Goal: Task Accomplishment & Management: Use online tool/utility

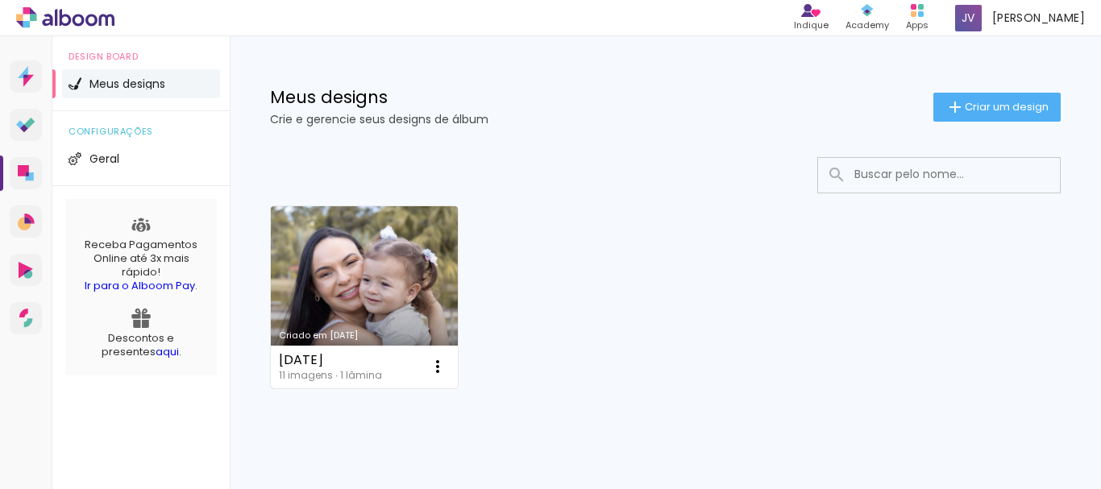
click at [399, 299] on link "Criado em [DATE]" at bounding box center [364, 297] width 187 height 182
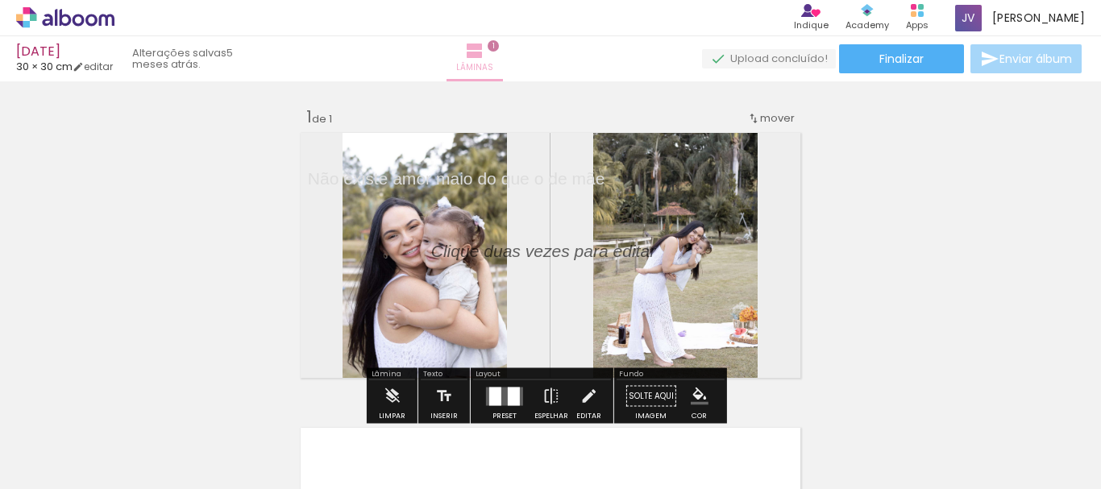
click at [493, 60] on span "Lâminas" at bounding box center [474, 67] width 37 height 15
click at [484, 60] on iron-icon at bounding box center [474, 50] width 19 height 19
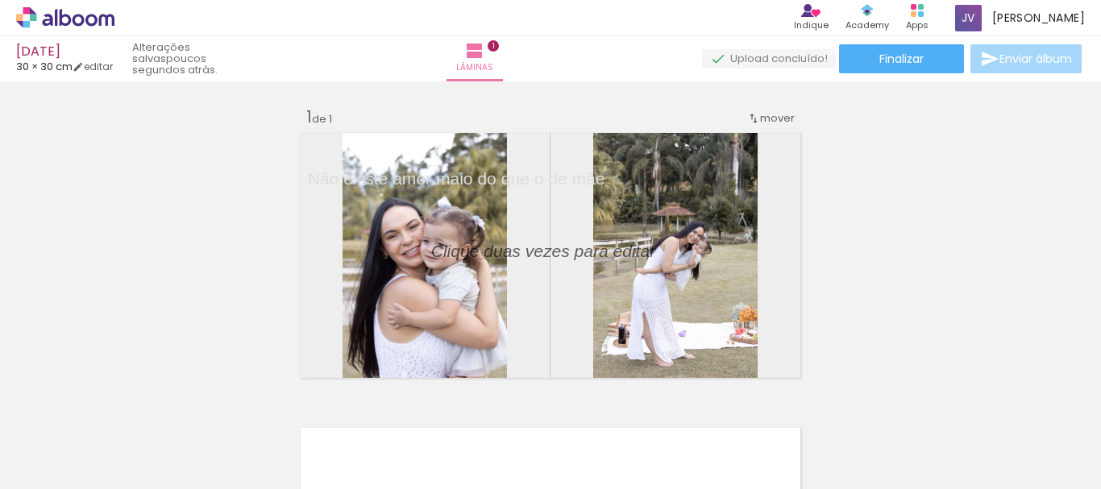
scroll to position [346, 0]
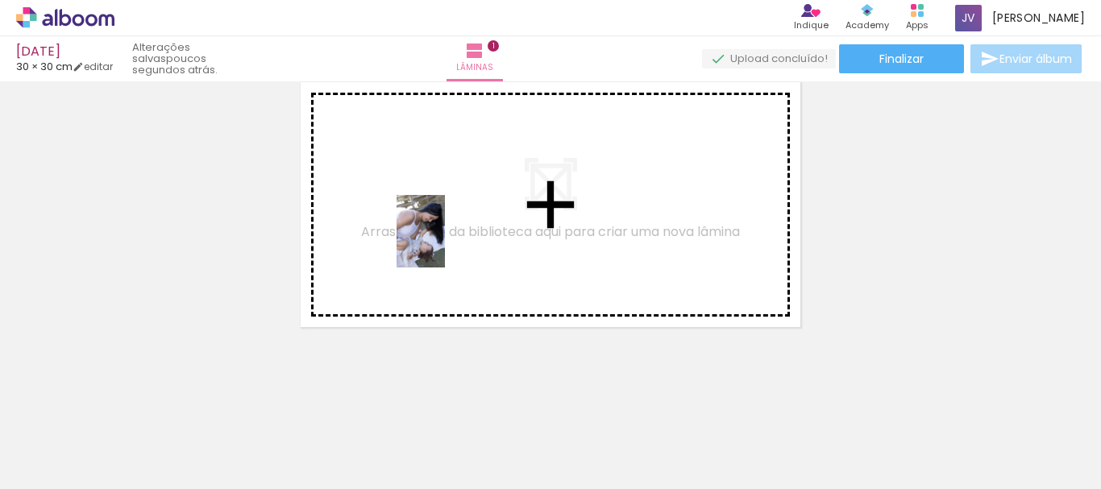
drag, startPoint x: 254, startPoint y: 450, endPoint x: 445, endPoint y: 243, distance: 281.1
click at [445, 243] on quentale-workspace at bounding box center [550, 244] width 1101 height 489
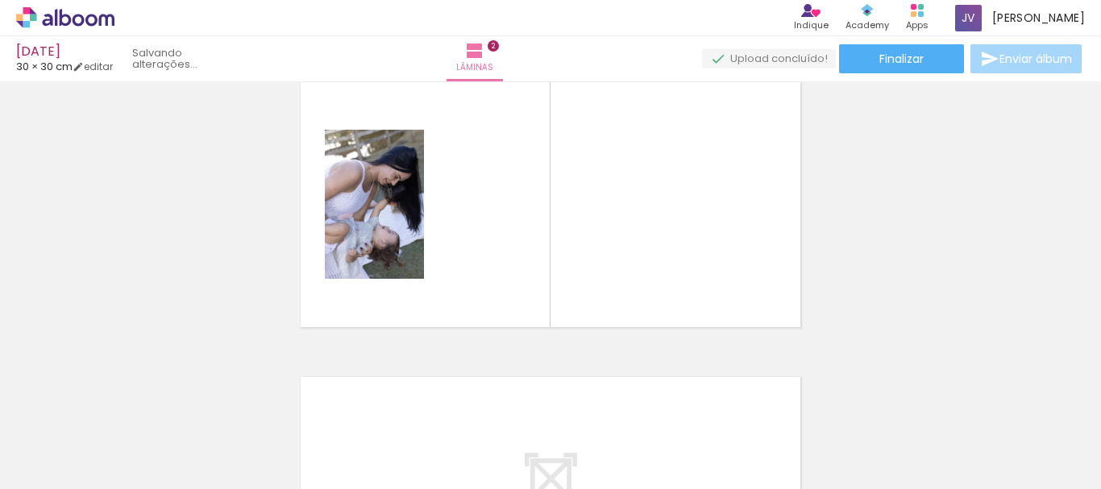
scroll to position [316, 0]
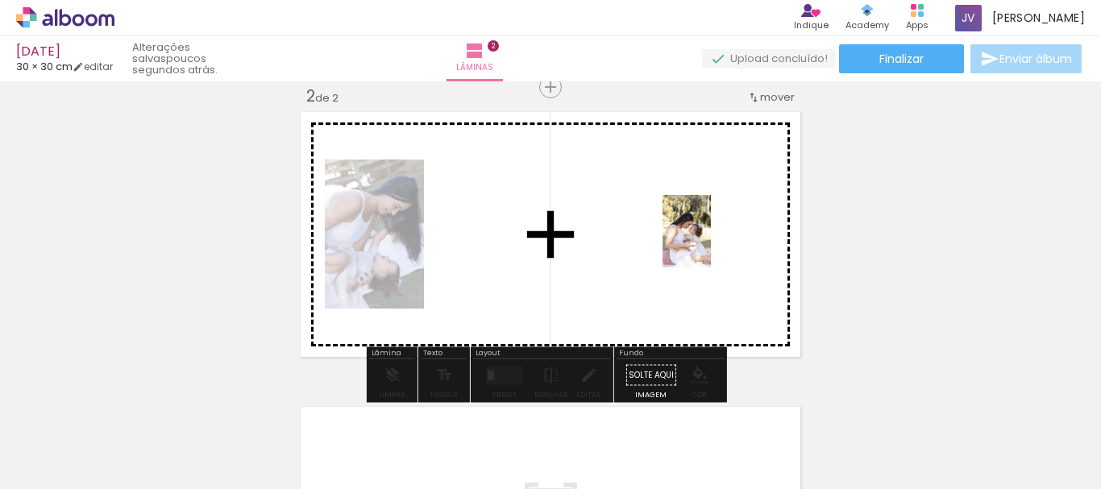
drag, startPoint x: 446, startPoint y: 458, endPoint x: 711, endPoint y: 243, distance: 340.2
click at [711, 243] on quentale-workspace at bounding box center [550, 244] width 1101 height 489
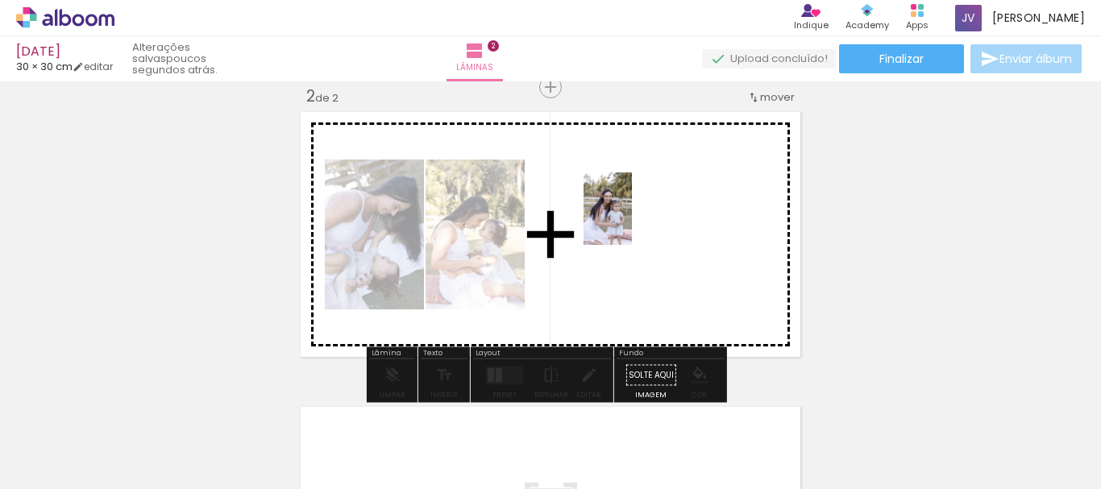
drag, startPoint x: 714, startPoint y: 452, endPoint x: 628, endPoint y: 208, distance: 258.6
click at [628, 208] on quentale-workspace at bounding box center [550, 244] width 1101 height 489
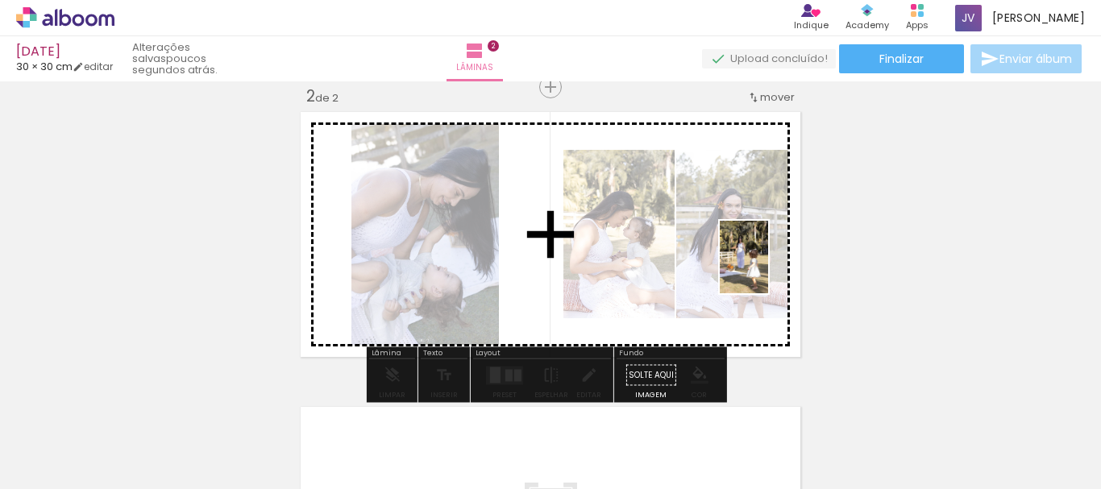
drag, startPoint x: 808, startPoint y: 461, endPoint x: 766, endPoint y: 247, distance: 218.4
click at [766, 247] on quentale-workspace at bounding box center [550, 244] width 1101 height 489
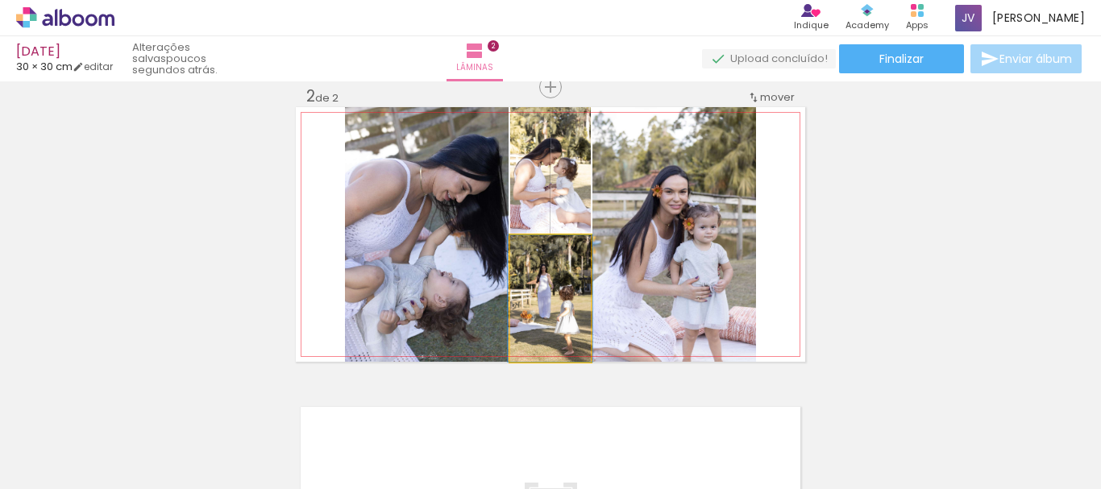
click at [545, 321] on quentale-photo at bounding box center [550, 298] width 81 height 126
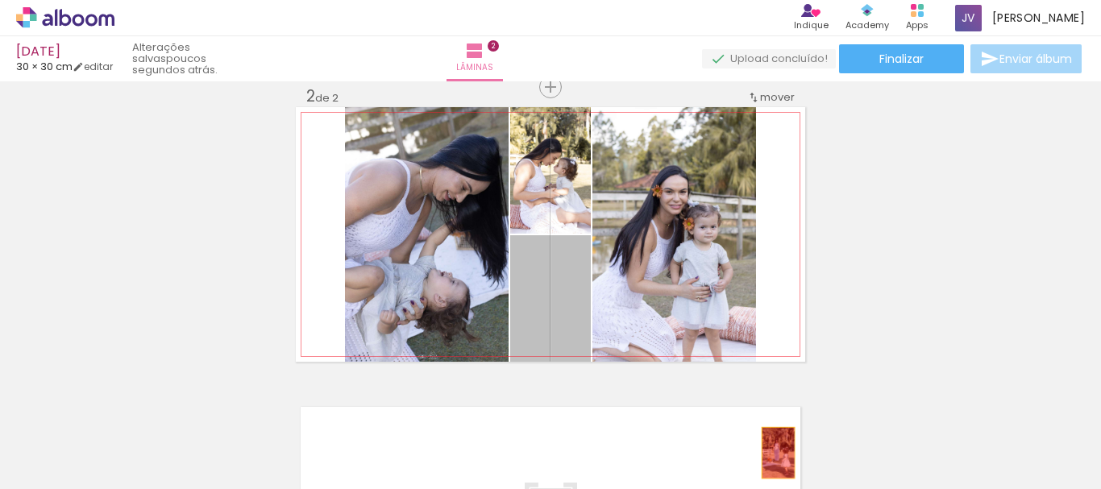
drag, startPoint x: 549, startPoint y: 312, endPoint x: 772, endPoint y: 453, distance: 263.3
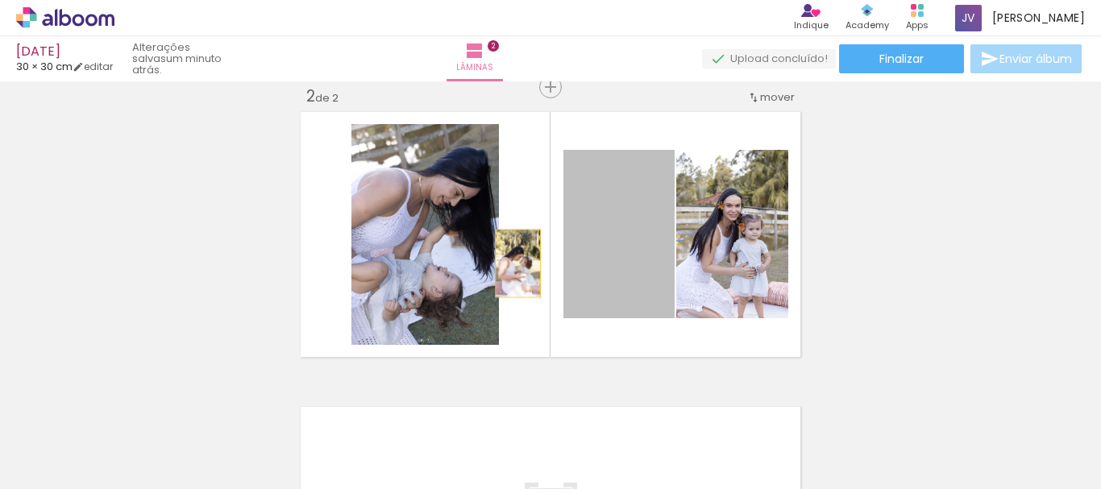
drag, startPoint x: 624, startPoint y: 249, endPoint x: 512, endPoint y: 263, distance: 112.9
click at [512, 263] on quentale-layouter at bounding box center [550, 234] width 509 height 255
drag, startPoint x: 619, startPoint y: 249, endPoint x: 493, endPoint y: 254, distance: 125.8
click at [493, 254] on quentale-layouter at bounding box center [550, 234] width 509 height 255
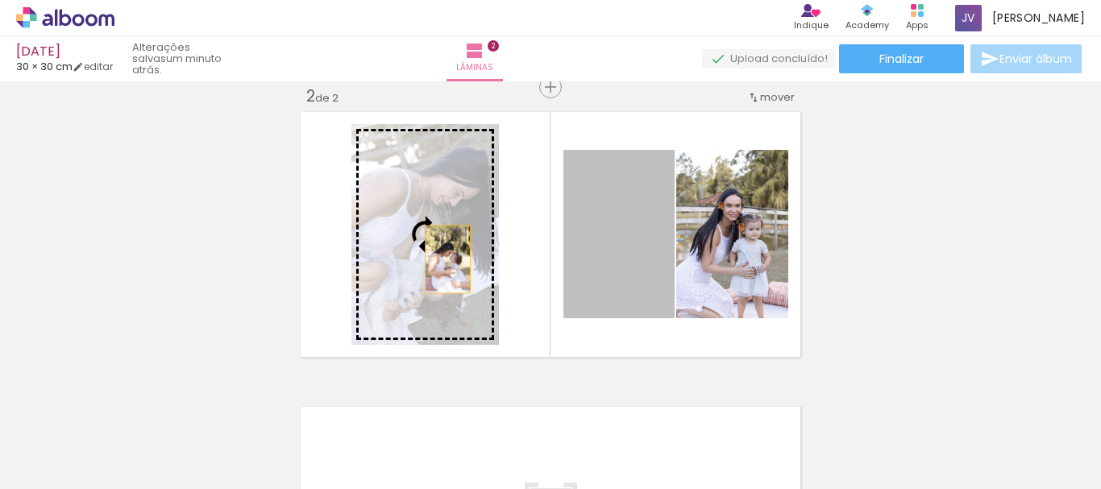
drag, startPoint x: 617, startPoint y: 255, endPoint x: 442, endPoint y: 259, distance: 175.7
click at [0, 0] on slot at bounding box center [0, 0] width 0 height 0
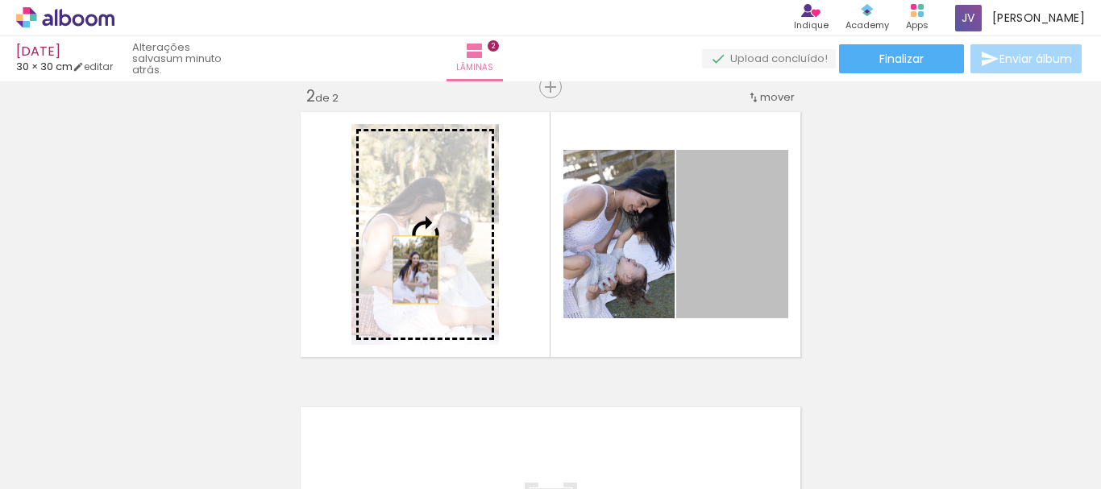
drag, startPoint x: 738, startPoint y: 253, endPoint x: 409, endPoint y: 270, distance: 329.2
click at [0, 0] on slot at bounding box center [0, 0] width 0 height 0
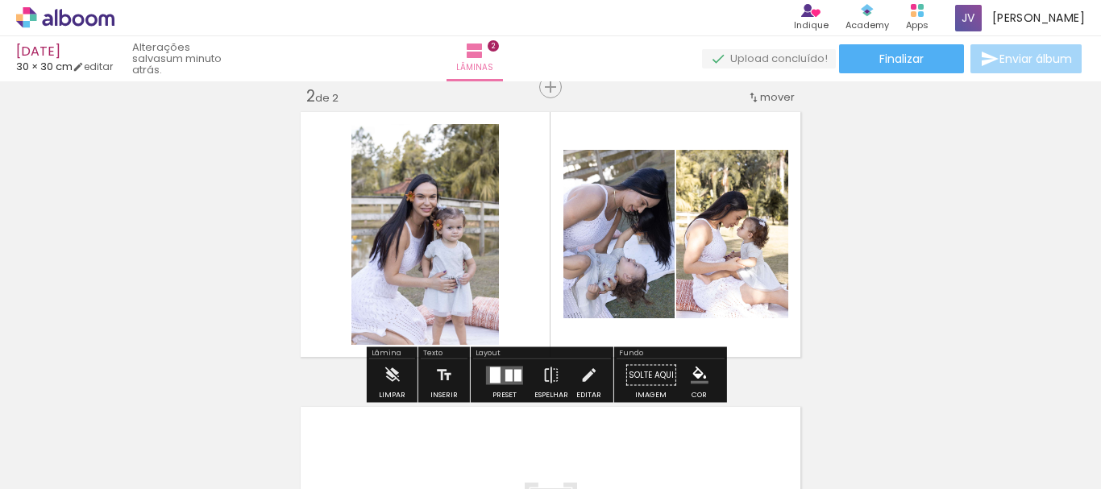
click at [936, 238] on div "Inserir lâmina 1 de 2 Inserir lâmina 2 de 2" at bounding box center [550, 213] width 1101 height 885
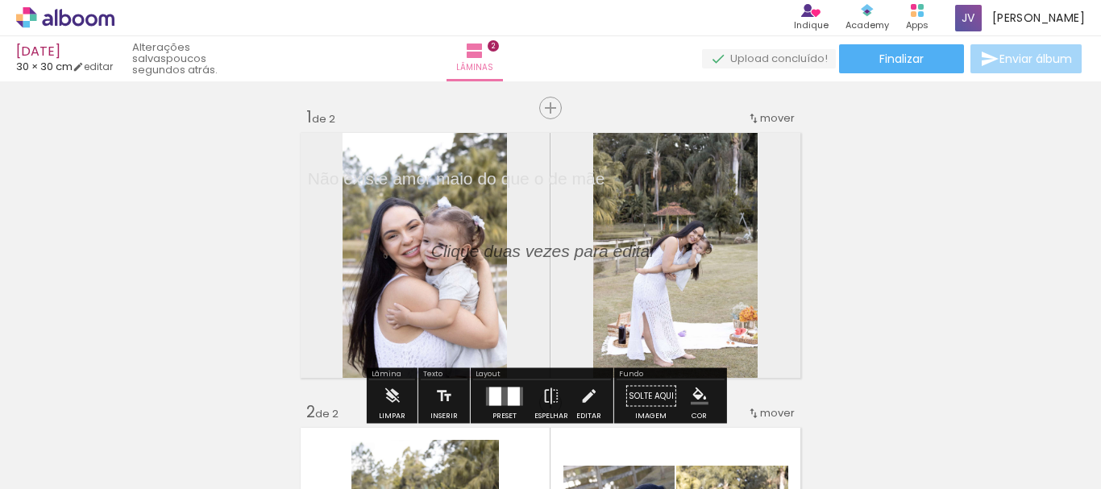
scroll to position [357, 0]
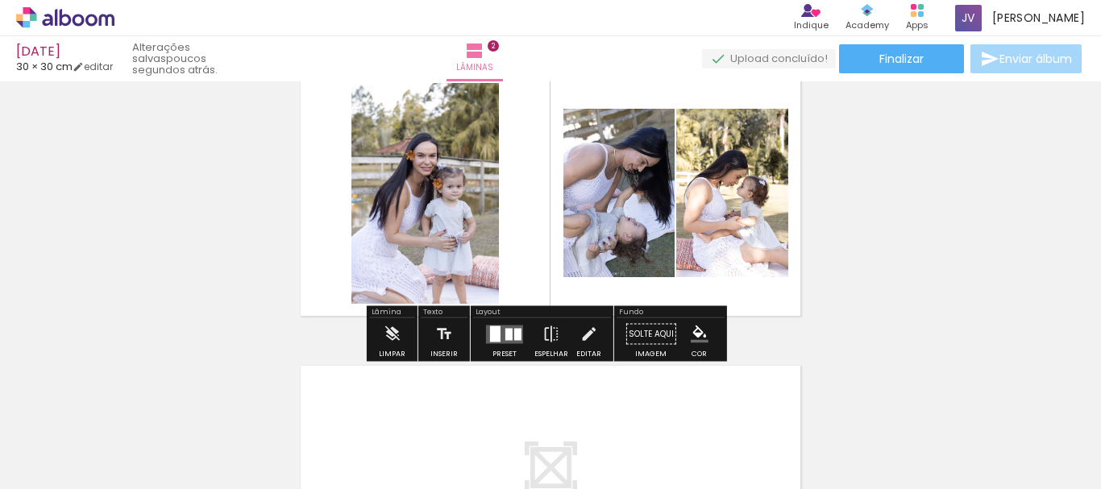
click at [829, 251] on div "Inserir lâmina 1 de 2 Inserir lâmina 2 de 2" at bounding box center [550, 172] width 1101 height 885
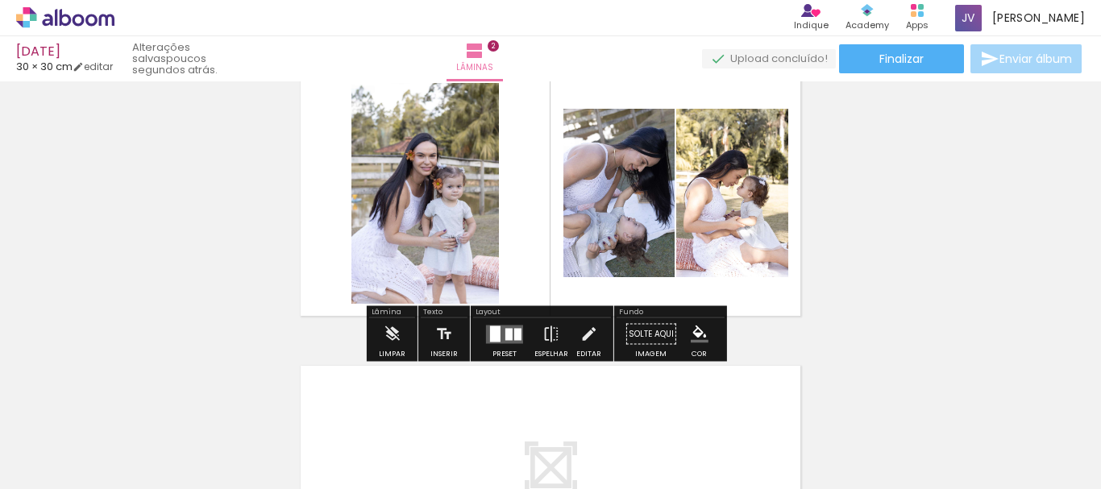
scroll to position [641, 0]
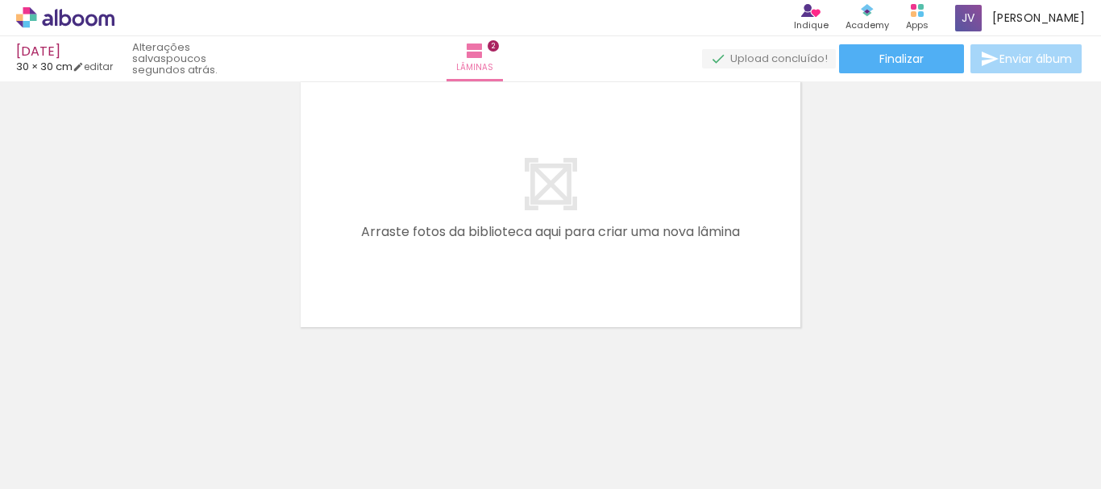
click at [185, 450] on div at bounding box center [161, 435] width 48 height 73
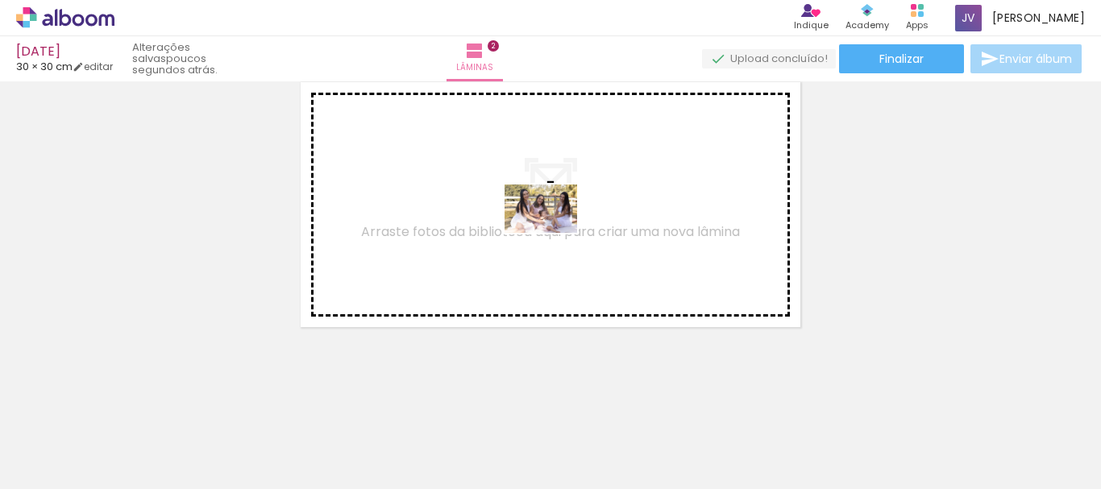
drag, startPoint x: 979, startPoint y: 446, endPoint x: 553, endPoint y: 233, distance: 476.7
click at [553, 233] on quentale-workspace at bounding box center [550, 244] width 1101 height 489
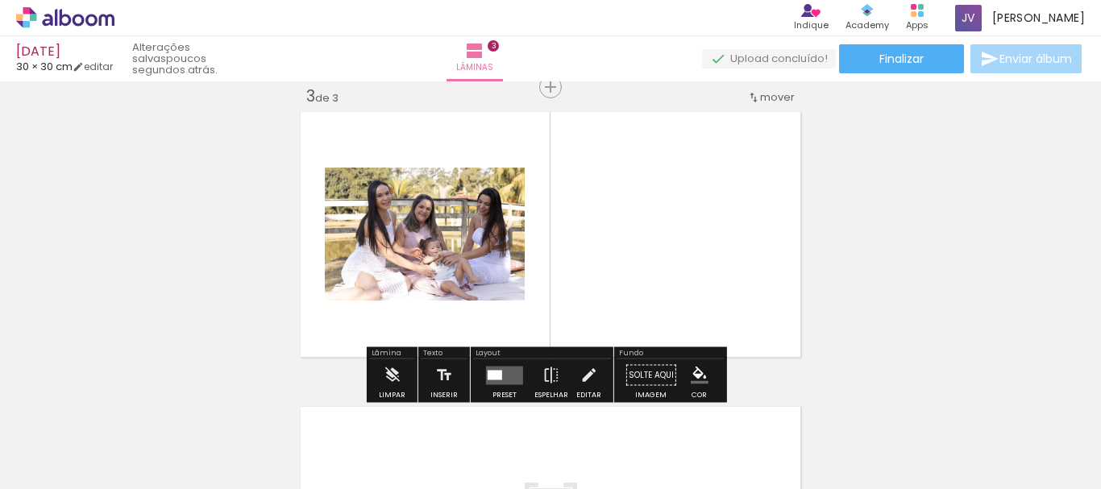
scroll to position [611, 0]
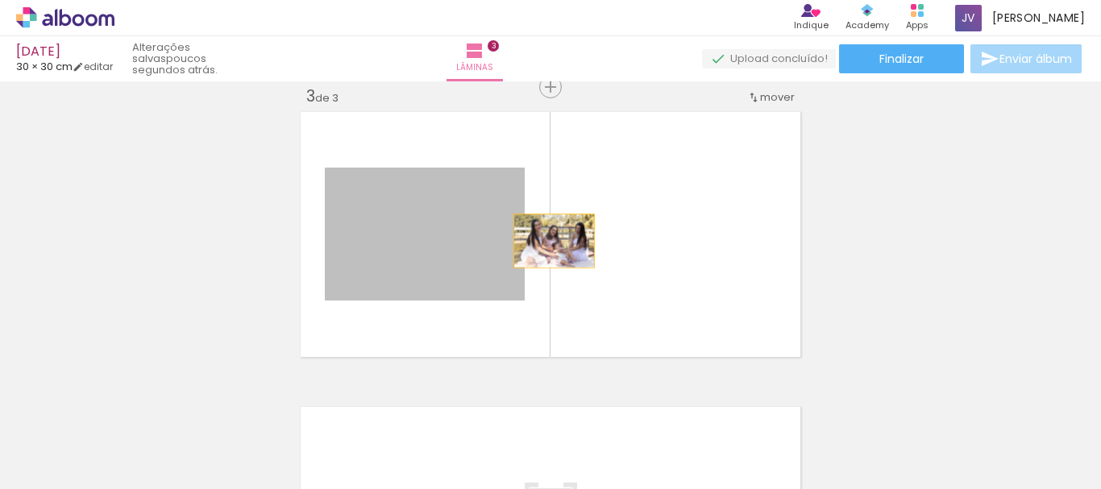
drag, startPoint x: 433, startPoint y: 242, endPoint x: 548, endPoint y: 241, distance: 114.4
click at [548, 241] on quentale-layouter at bounding box center [550, 234] width 509 height 255
drag, startPoint x: 374, startPoint y: 250, endPoint x: 532, endPoint y: 238, distance: 158.4
click at [532, 238] on quentale-layouter at bounding box center [550, 234] width 509 height 255
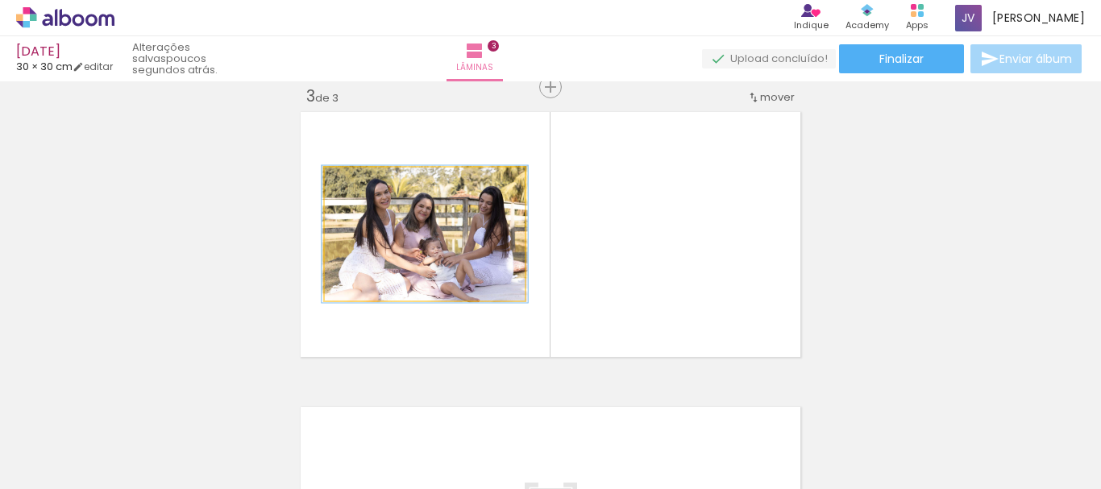
drag, startPoint x: 354, startPoint y: 184, endPoint x: 356, endPoint y: 193, distance: 9.0
type paper-slider "103"
click at [356, 193] on div at bounding box center [364, 185] width 26 height 26
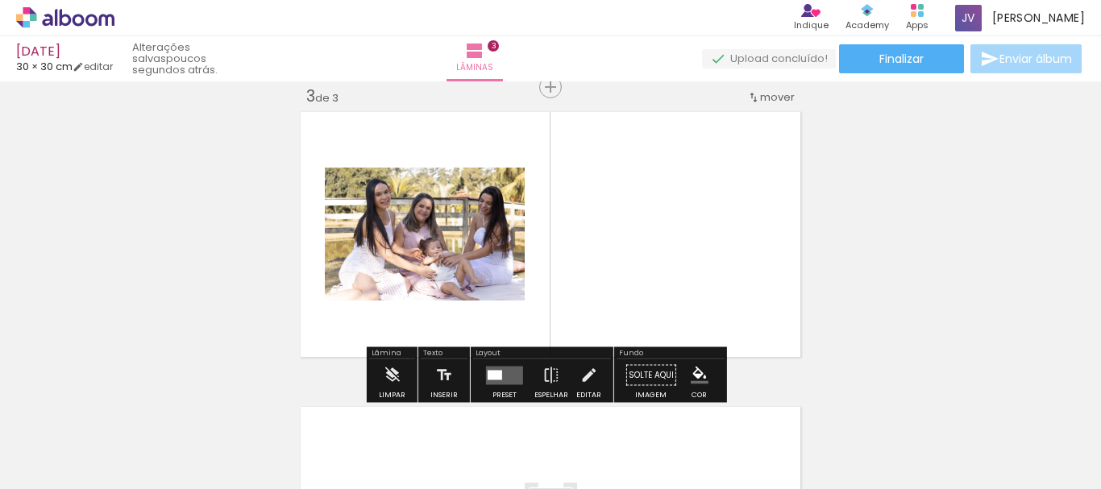
click at [491, 184] on div at bounding box center [488, 184] width 19 height 16
click at [483, 248] on paper-item at bounding box center [489, 244] width 29 height 11
click at [483, 237] on paper-item at bounding box center [489, 233] width 29 height 11
click at [502, 371] on quentale-layouter at bounding box center [504, 375] width 37 height 19
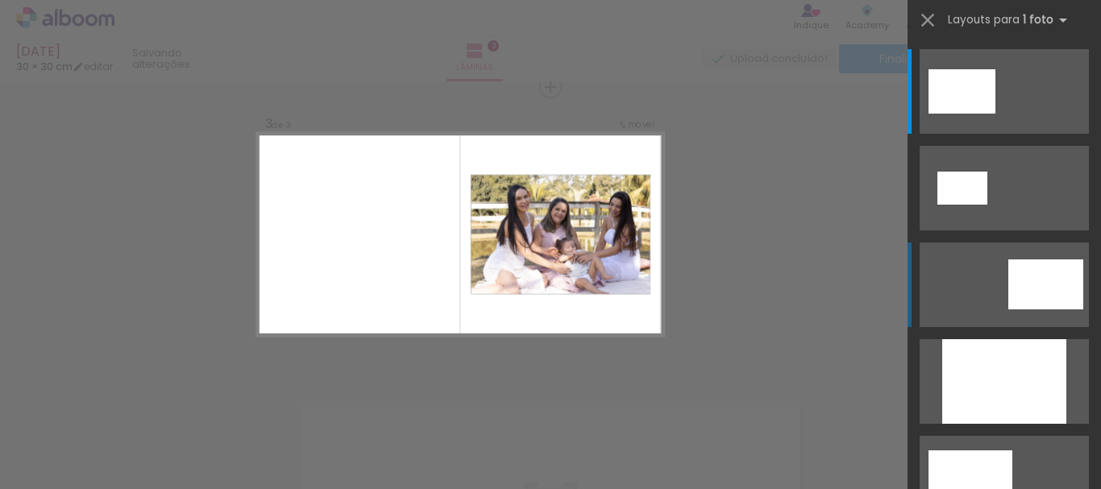
scroll to position [396, 0]
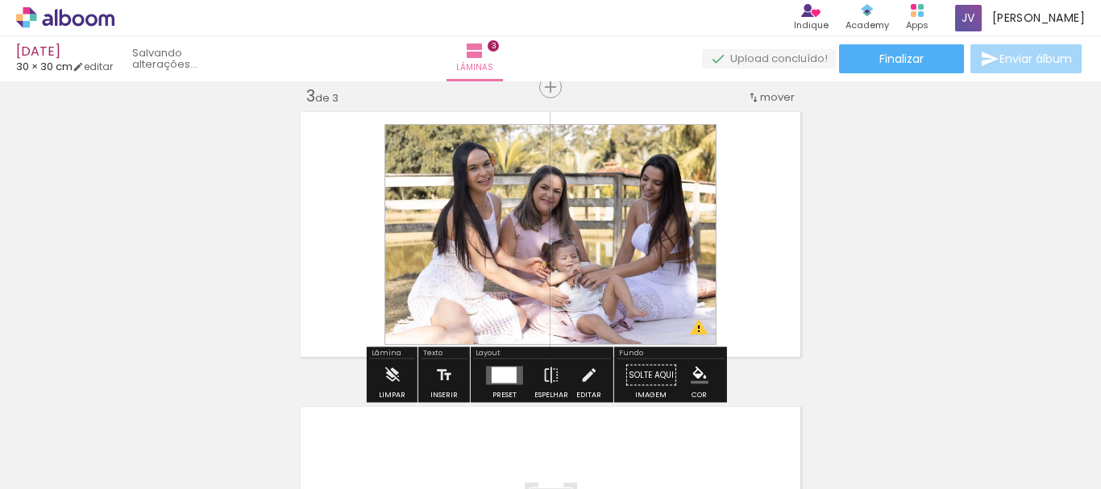
click at [834, 278] on div "Inserir lâmina 1 de 3 Inserir lâmina 2 de 3 Inserir lâmina 3 de 3 O Designbox p…" at bounding box center [550, 66] width 1101 height 1180
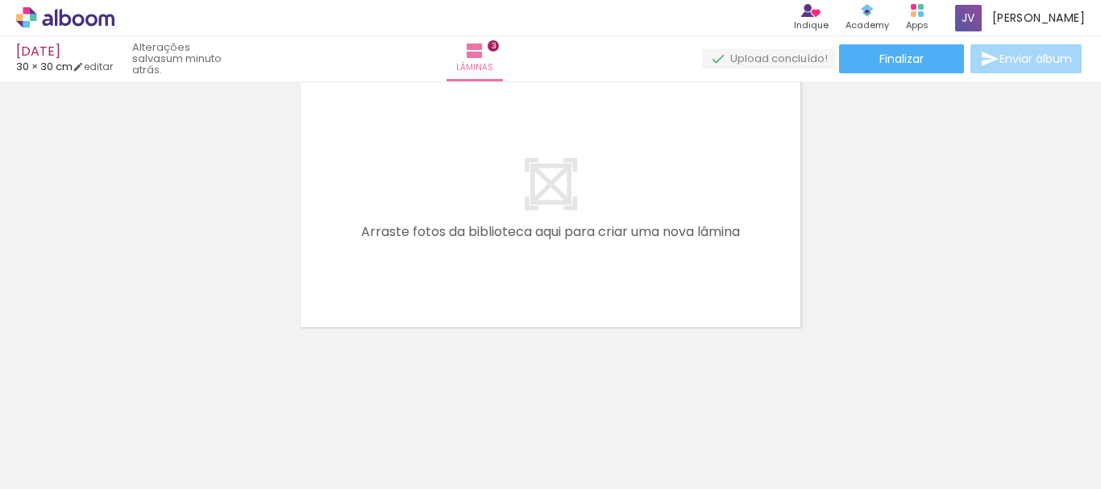
scroll to position [578, 0]
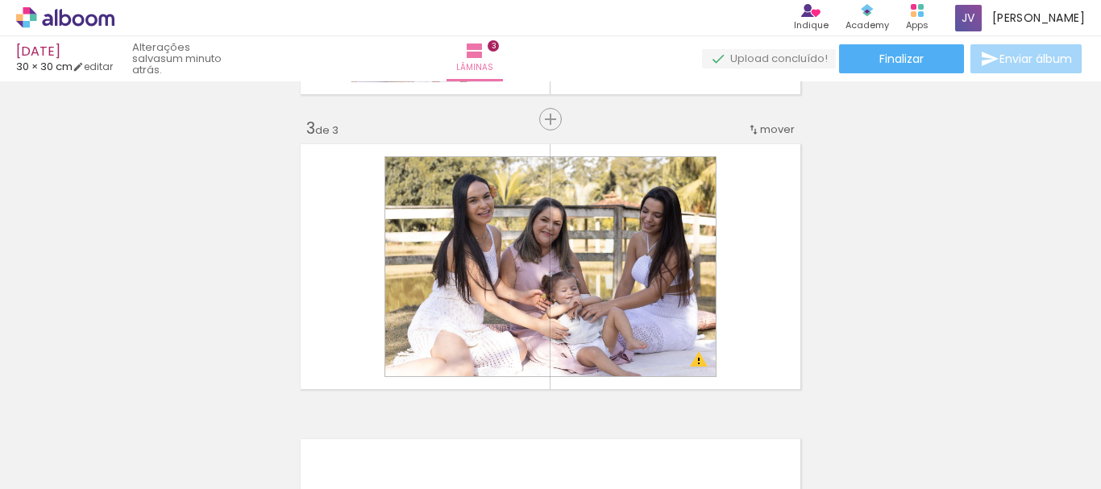
click at [185, 409] on div at bounding box center [161, 435] width 48 height 73
click at [874, 339] on div "Inserir lâmina 1 de 3 Inserir lâmina 2 de 3 Inserir lâmina 3 de 3 O Designbox p…" at bounding box center [550, 99] width 1101 height 1180
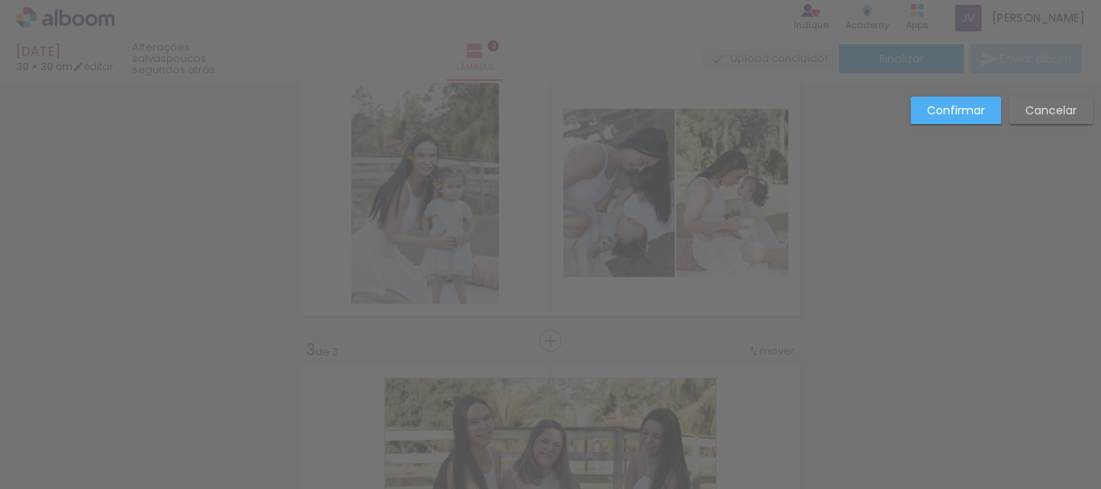
scroll to position [0, 0]
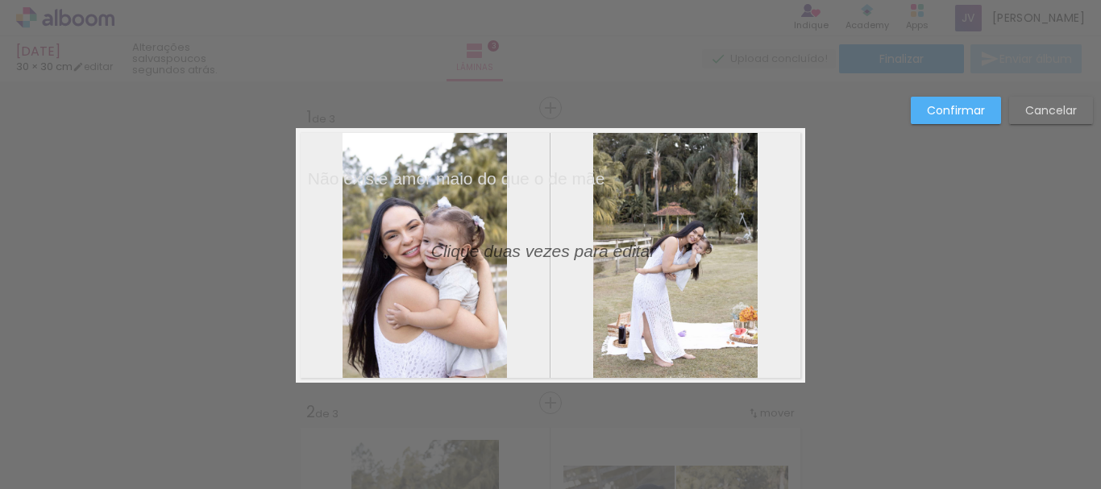
click at [0, 0] on slot "Confirmar" at bounding box center [0, 0] width 0 height 0
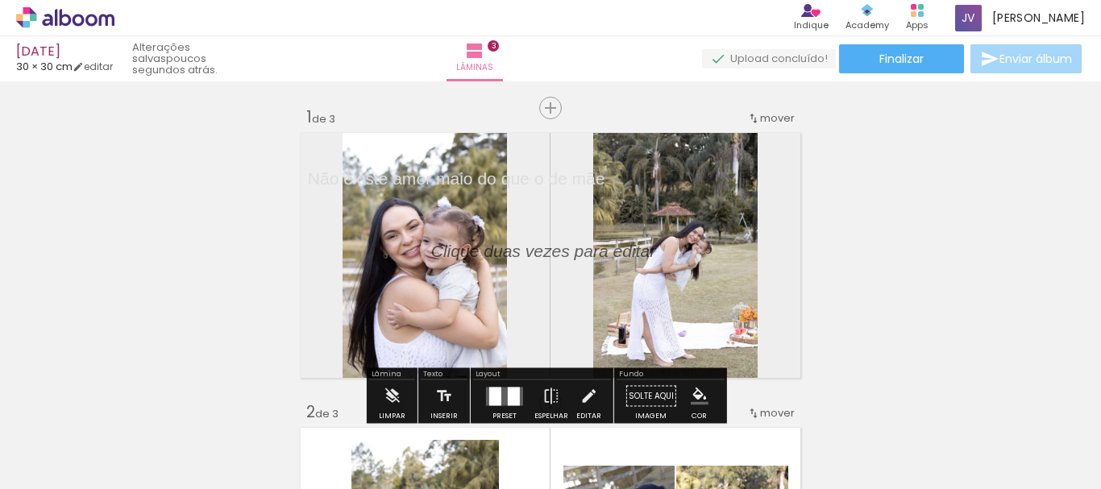
click at [569, 309] on quentale-layouter at bounding box center [550, 255] width 509 height 255
click at [560, 250] on p at bounding box center [555, 251] width 248 height 24
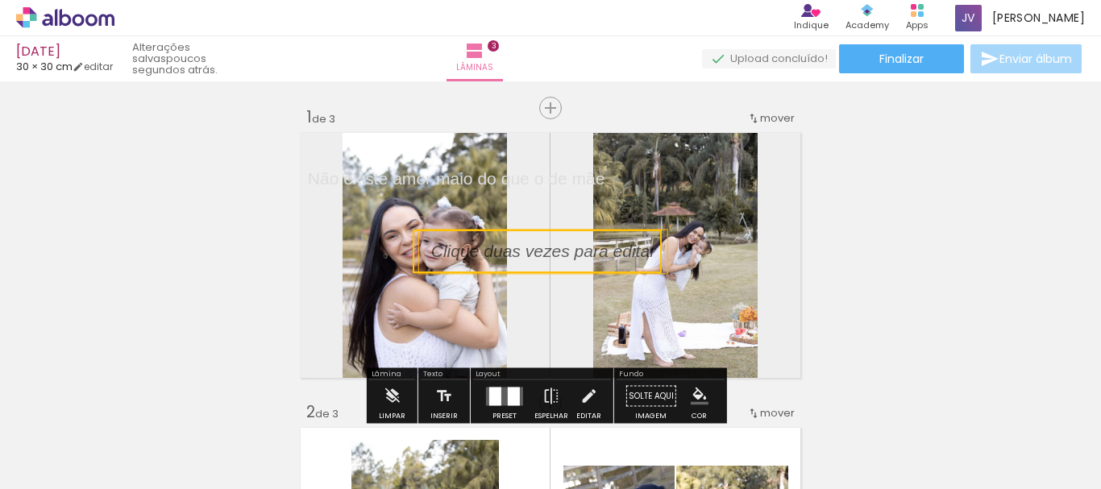
click at [558, 305] on quentale-layouter at bounding box center [550, 255] width 509 height 255
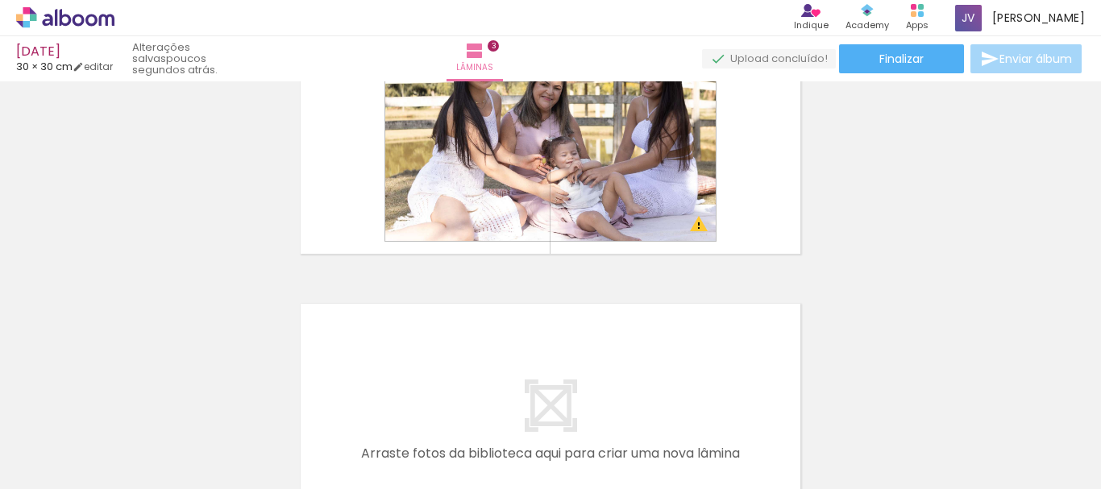
scroll to position [935, 0]
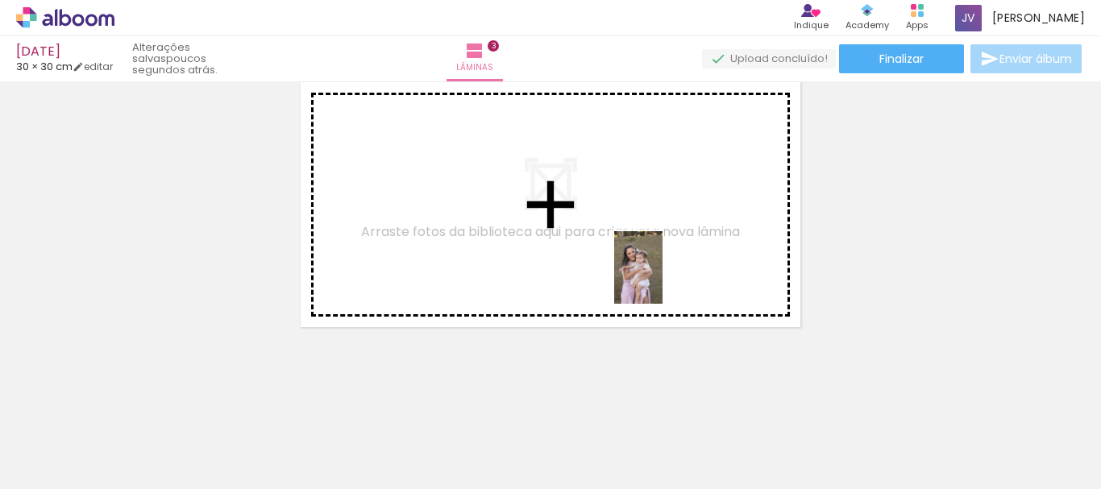
drag, startPoint x: 883, startPoint y: 426, endPoint x: 636, endPoint y: 261, distance: 297.4
click at [636, 261] on quentale-workspace at bounding box center [550, 244] width 1101 height 489
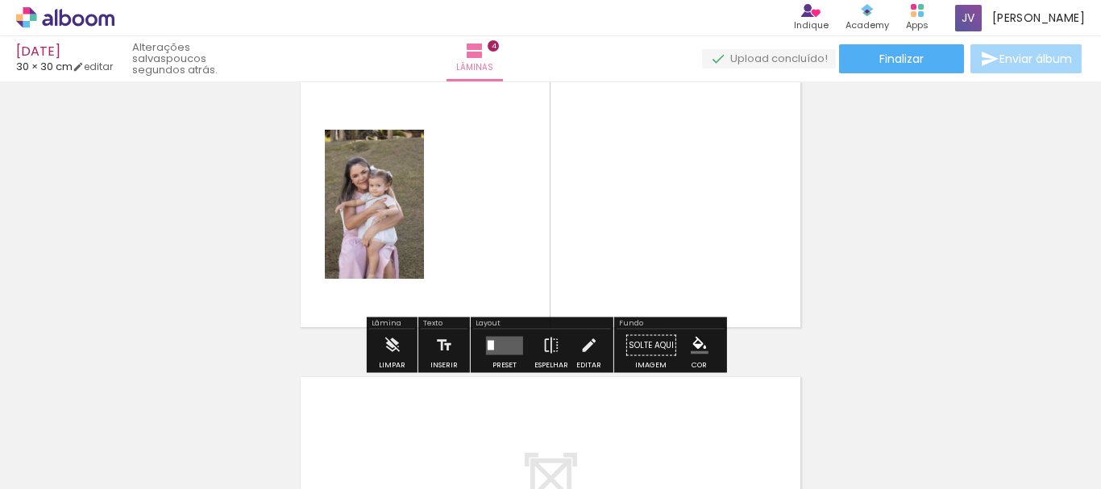
scroll to position [906, 0]
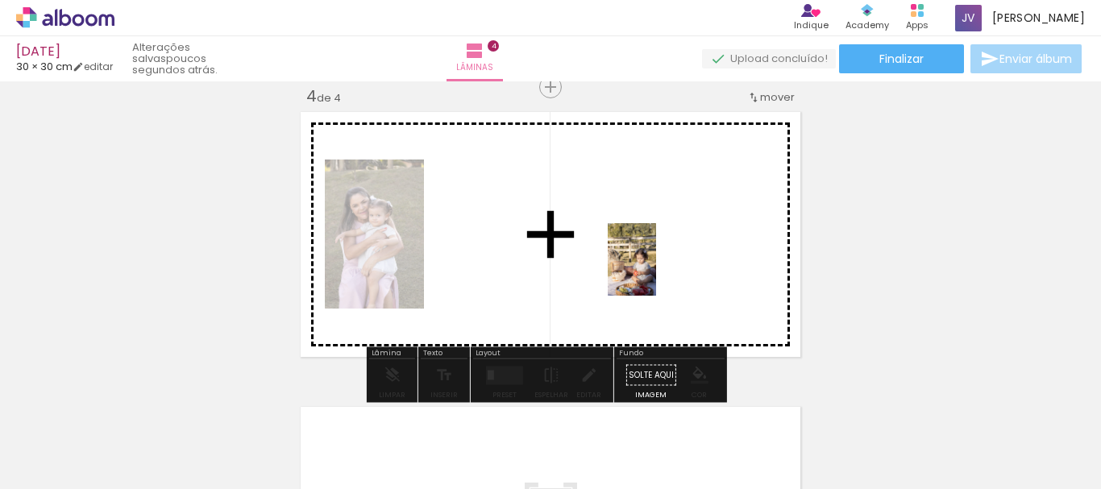
drag, startPoint x: 352, startPoint y: 442, endPoint x: 666, endPoint y: 269, distance: 358.4
click at [666, 269] on quentale-workspace at bounding box center [550, 244] width 1101 height 489
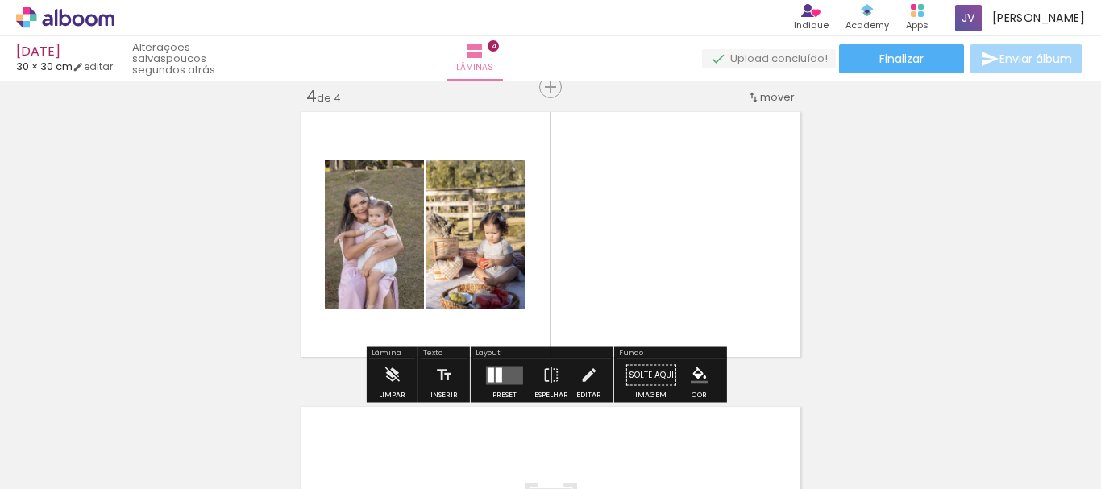
click at [519, 377] on quentale-layouter at bounding box center [504, 375] width 37 height 19
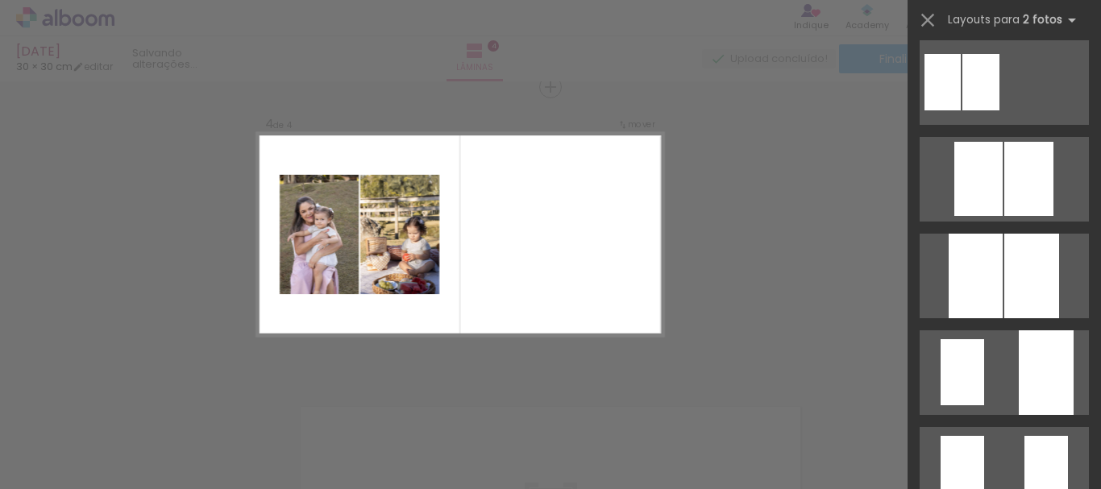
scroll to position [0, 0]
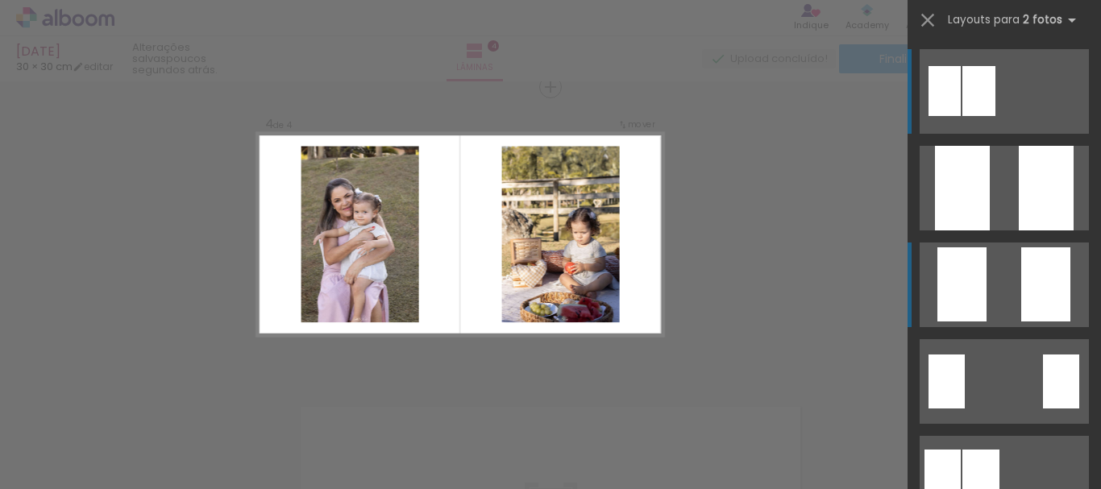
click at [1002, 134] on quentale-layouter at bounding box center [1003, 91] width 169 height 85
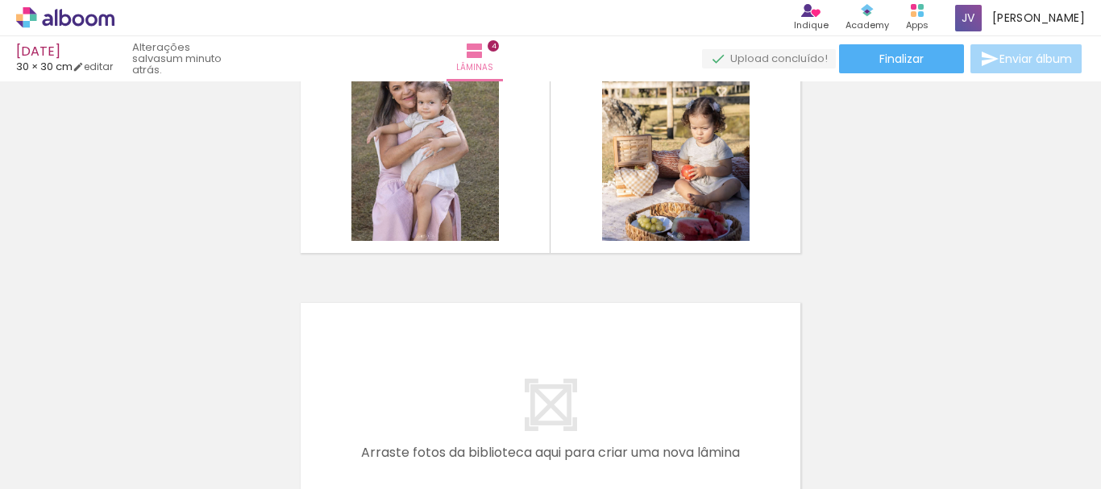
scroll to position [1230, 0]
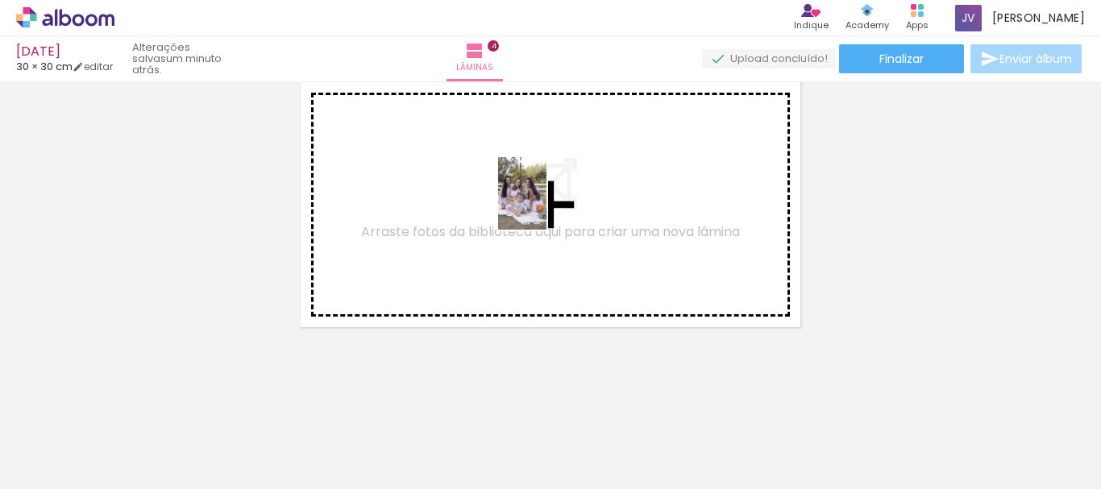
drag, startPoint x: 1076, startPoint y: 434, endPoint x: 547, endPoint y: 206, distance: 575.6
click at [547, 206] on quentale-workspace at bounding box center [550, 244] width 1101 height 489
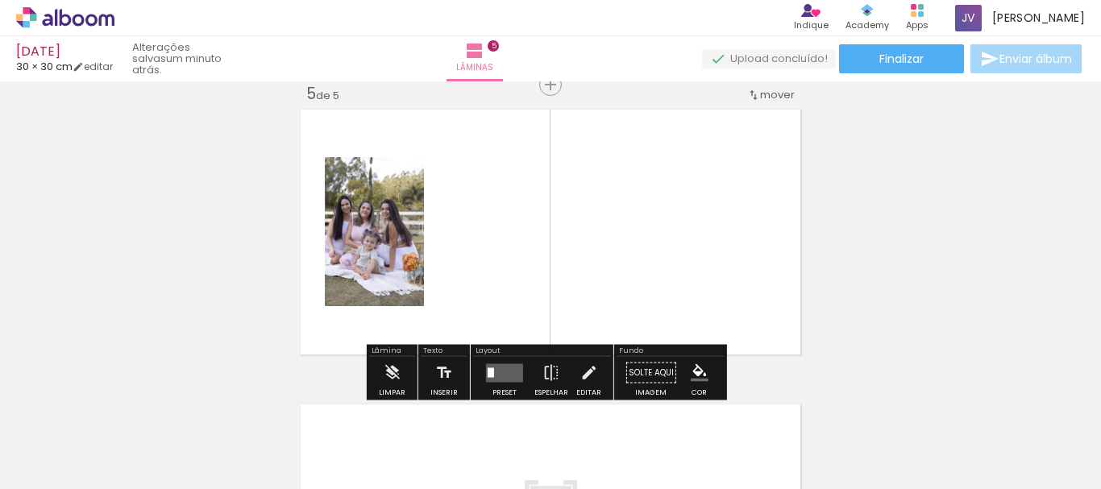
scroll to position [1200, 0]
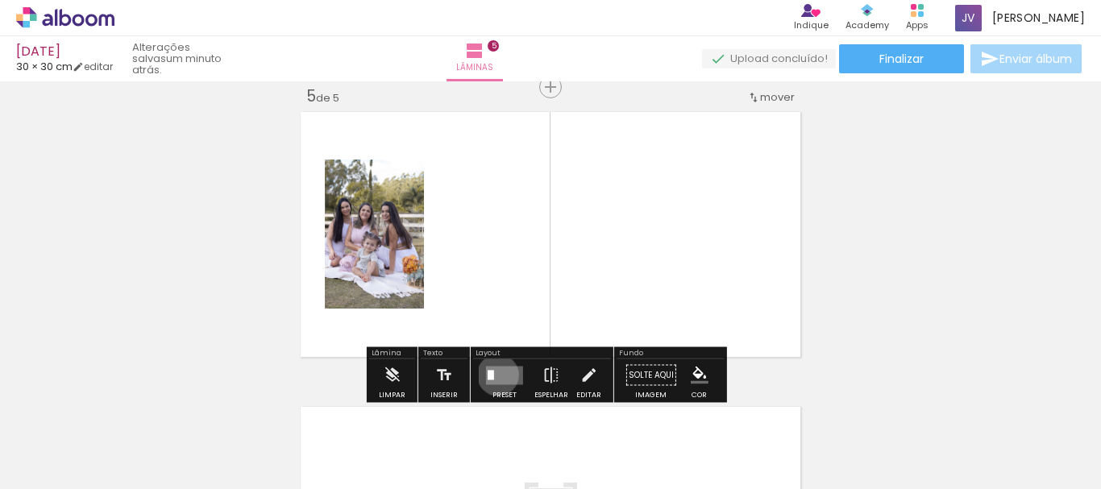
click at [494, 375] on quentale-layouter at bounding box center [504, 375] width 37 height 19
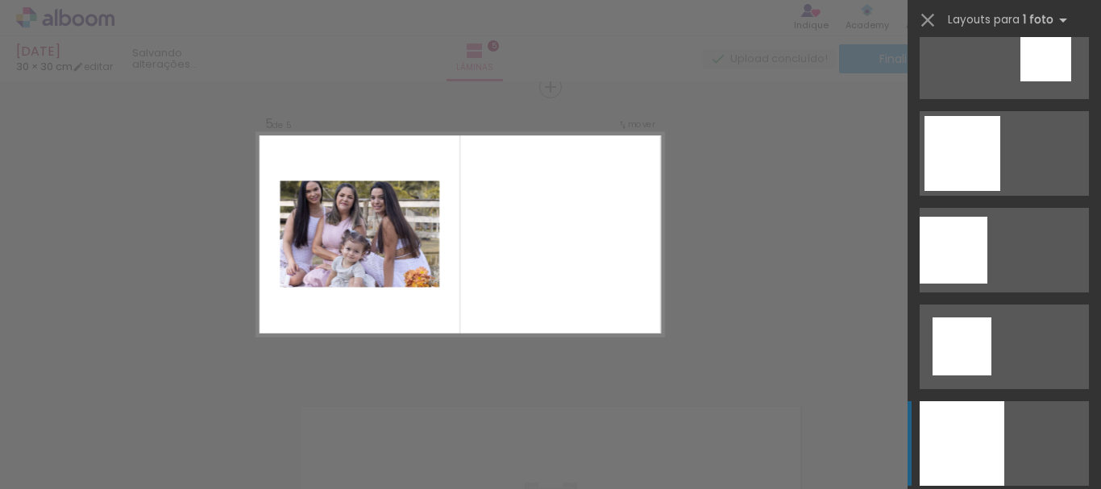
scroll to position [1977, 0]
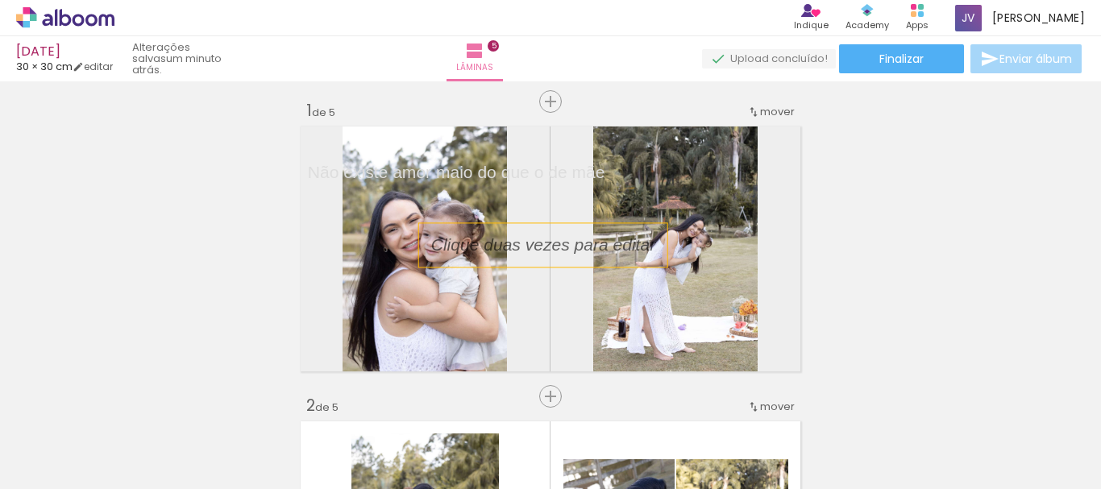
scroll to position [0, 0]
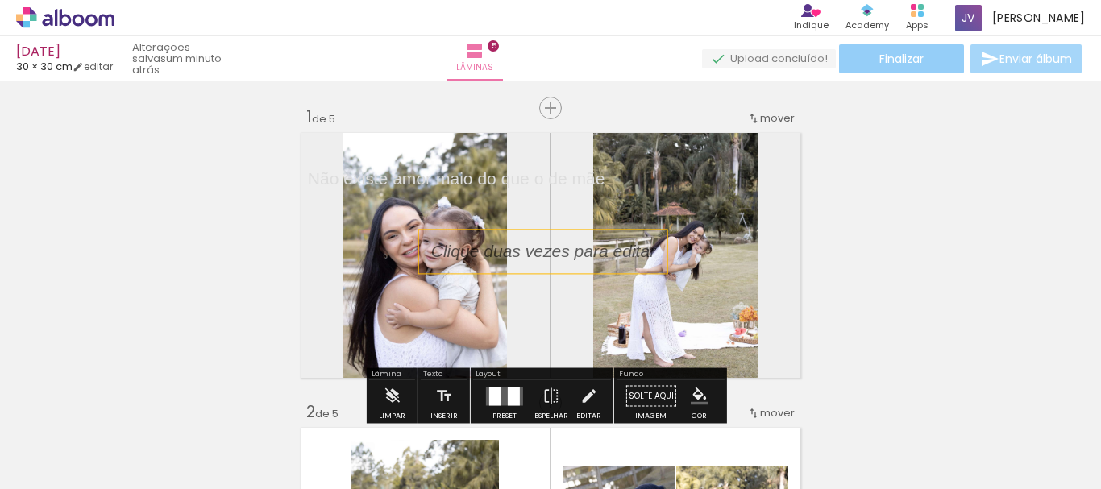
click at [922, 57] on paper-button "Finalizar" at bounding box center [901, 58] width 125 height 29
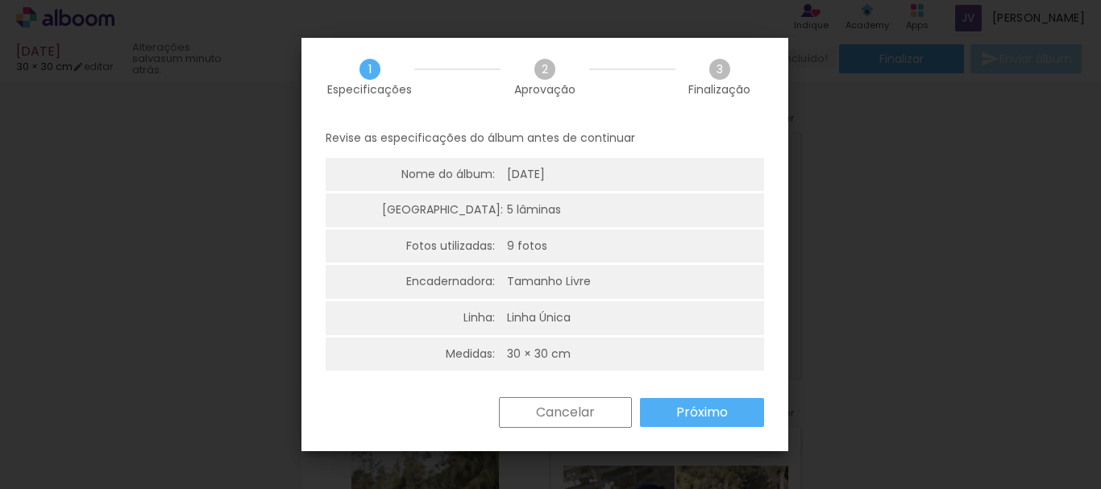
scroll to position [4, 0]
click at [0, 0] on slot "Próximo" at bounding box center [0, 0] width 0 height 0
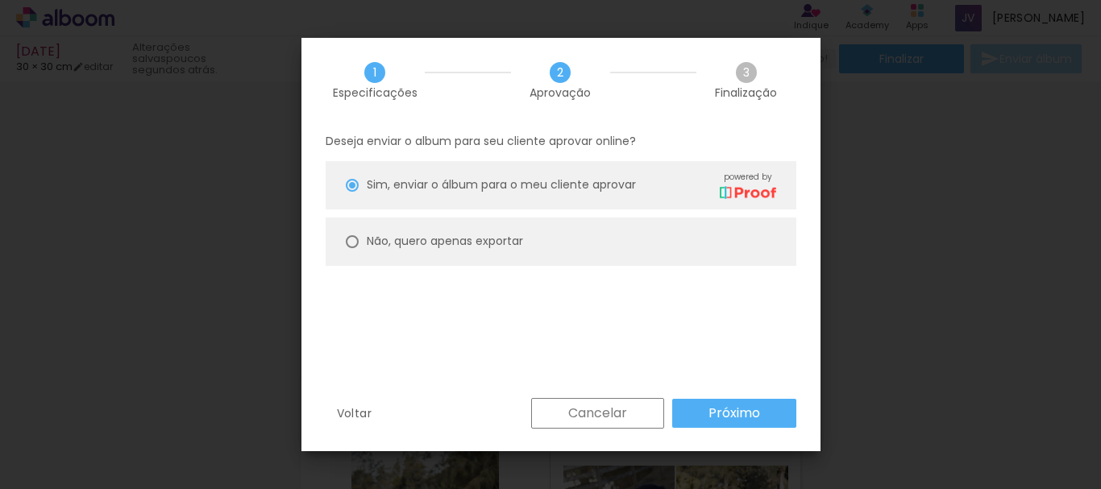
click at [740, 186] on img at bounding box center [747, 192] width 56 height 13
type paper-radio-button "on"
click at [0, 0] on slot "Não, quero apenas exportar" at bounding box center [0, 0] width 0 height 0
type paper-radio-button "on"
click at [782, 449] on div "Voltar Cancelar Próximo" at bounding box center [560, 425] width 519 height 55
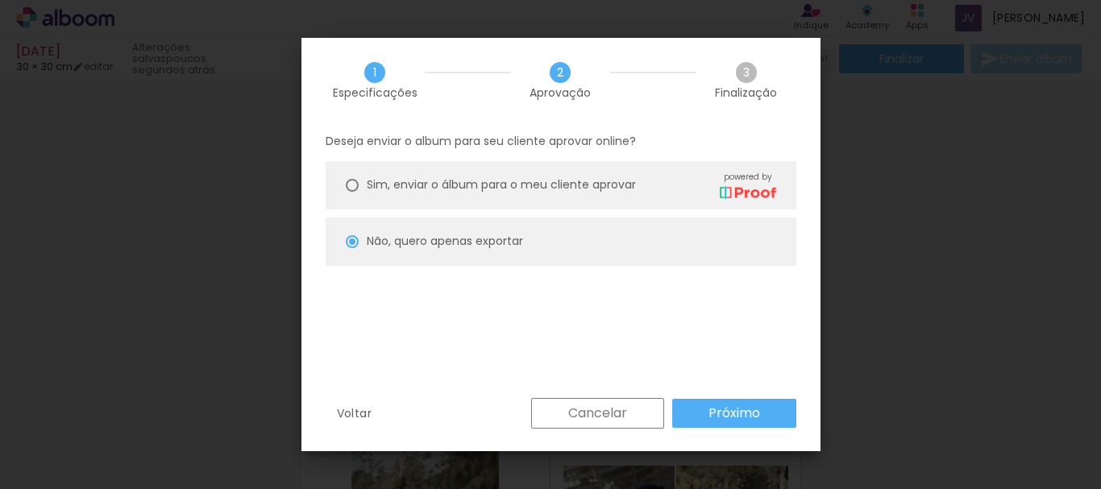
click at [0, 0] on slot "Próximo" at bounding box center [0, 0] width 0 height 0
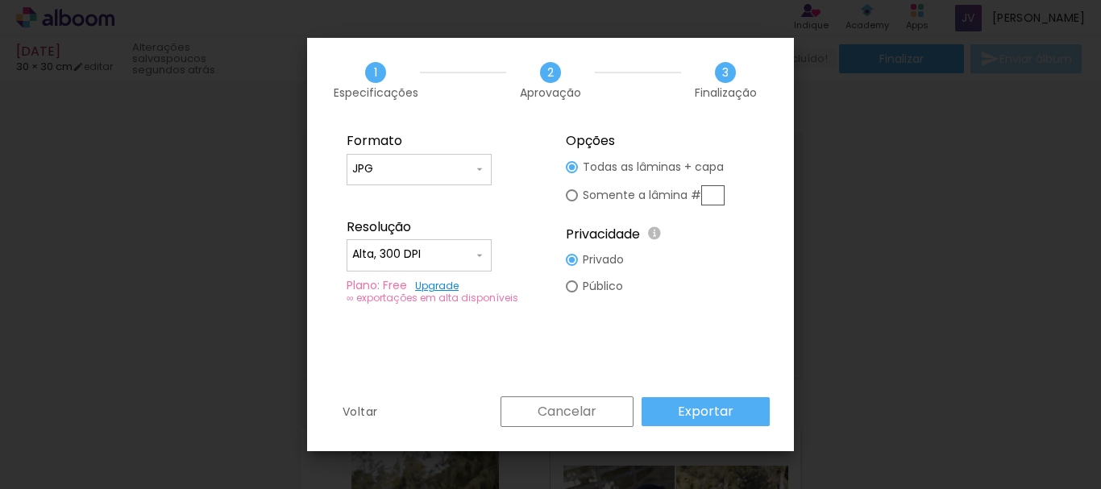
click at [460, 251] on input "Alta, 300 DPI" at bounding box center [412, 255] width 121 height 16
click at [429, 281] on paper-item "Baixa" at bounding box center [418, 284] width 145 height 32
type input "Baixa"
click at [663, 413] on paper-button "Exportar" at bounding box center [705, 411] width 128 height 29
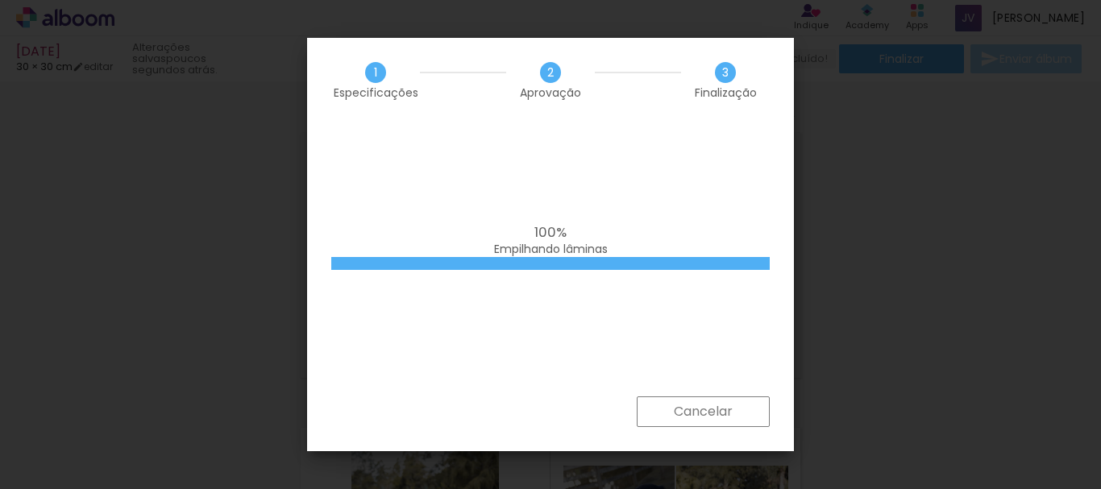
click at [917, 301] on iron-overlay-backdrop at bounding box center [550, 244] width 1101 height 489
click at [889, 194] on iron-overlay-backdrop at bounding box center [550, 244] width 1101 height 489
drag, startPoint x: 889, startPoint y: 194, endPoint x: 685, endPoint y: 454, distance: 330.6
click at [889, 196] on iron-overlay-backdrop at bounding box center [550, 244] width 1101 height 489
click at [753, 384] on div "100% Empilhando lâminas" at bounding box center [550, 259] width 487 height 274
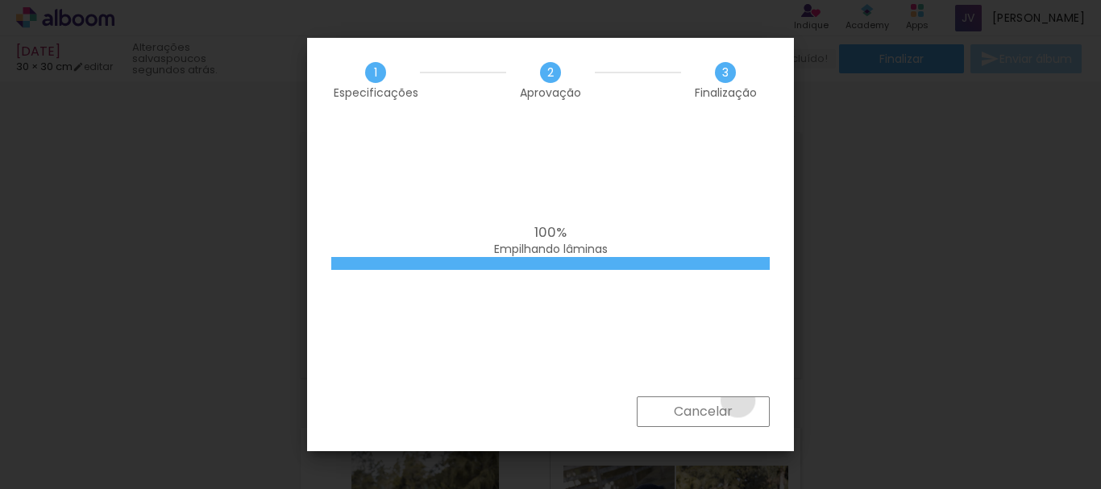
click at [737, 400] on paper-button "Cancelar" at bounding box center [702, 411] width 133 height 31
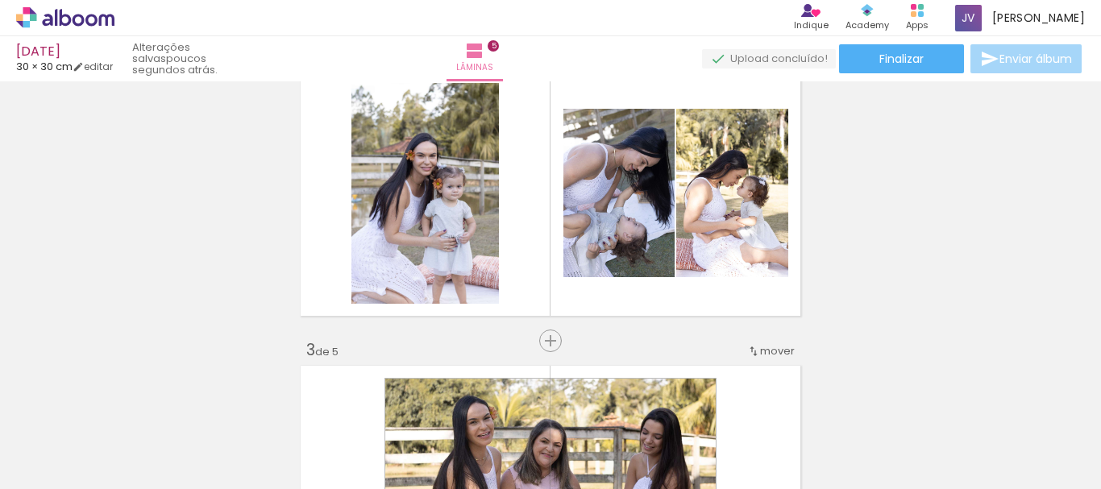
scroll to position [0, 0]
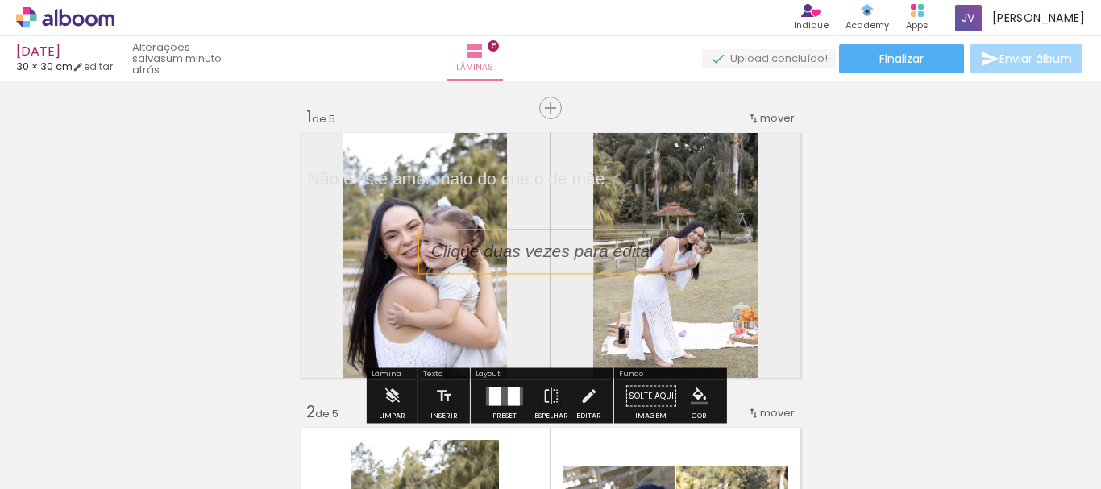
click at [53, 464] on span "Adicionar Fotos" at bounding box center [57, 467] width 48 height 18
click at [0, 0] on input "file" at bounding box center [0, 0] width 0 height 0
